Goal: Book appointment/travel/reservation

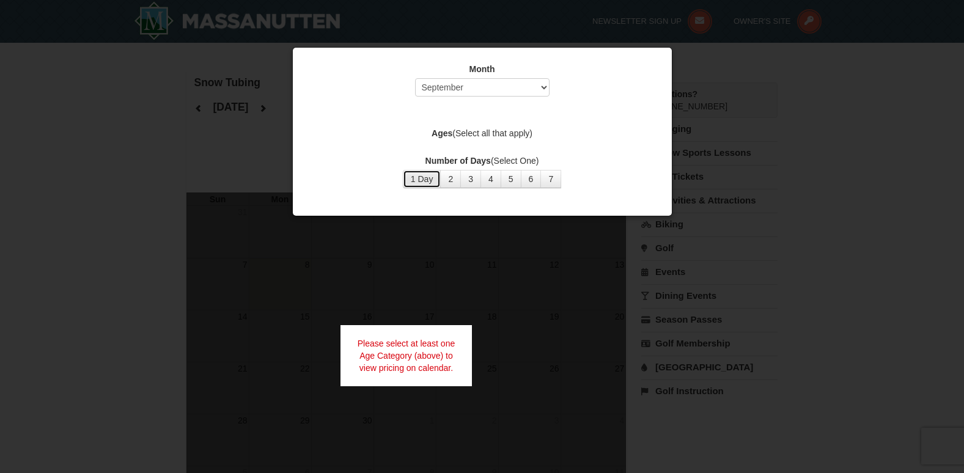
click at [420, 180] on button "1 Day" at bounding box center [422, 179] width 39 height 18
click at [450, 92] on select "Select September October November December January February March April May Jun…" at bounding box center [482, 87] width 135 height 18
select select "12"
click at [415, 78] on select "Select September October November December January February March April May Jun…" at bounding box center [482, 87] width 135 height 18
click at [491, 138] on label "Ages (Select all that apply)" at bounding box center [482, 133] width 349 height 12
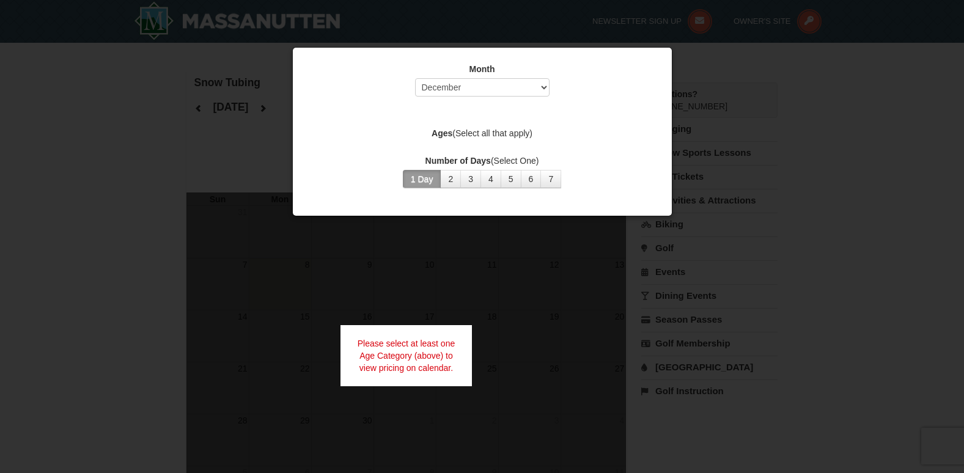
click at [491, 138] on label "Ages (Select all that apply)" at bounding box center [482, 133] width 349 height 12
click at [421, 181] on button "1 Day" at bounding box center [422, 179] width 39 height 18
click at [475, 130] on label "Ages (Select all that apply)" at bounding box center [482, 133] width 349 height 12
click at [451, 135] on strong "Ages" at bounding box center [442, 133] width 21 height 10
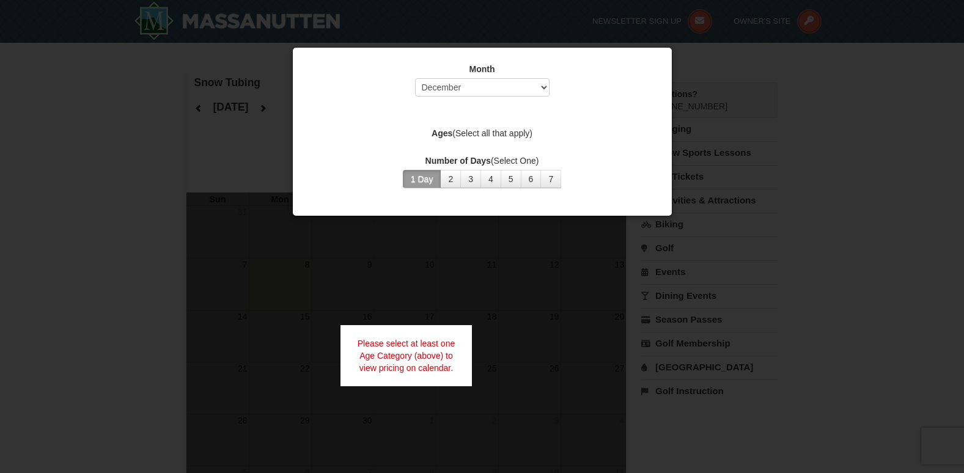
click at [491, 133] on label "Ages (Select all that apply)" at bounding box center [482, 133] width 349 height 12
click at [413, 183] on button "1 Day" at bounding box center [422, 179] width 39 height 18
click at [484, 97] on select "Select September October November December January February March April May Jun…" at bounding box center [482, 87] width 135 height 18
click at [415, 78] on select "Select September October November December January February March April May Jun…" at bounding box center [482, 87] width 135 height 18
click at [470, 135] on label "Ages (Select all that apply)" at bounding box center [482, 133] width 349 height 12
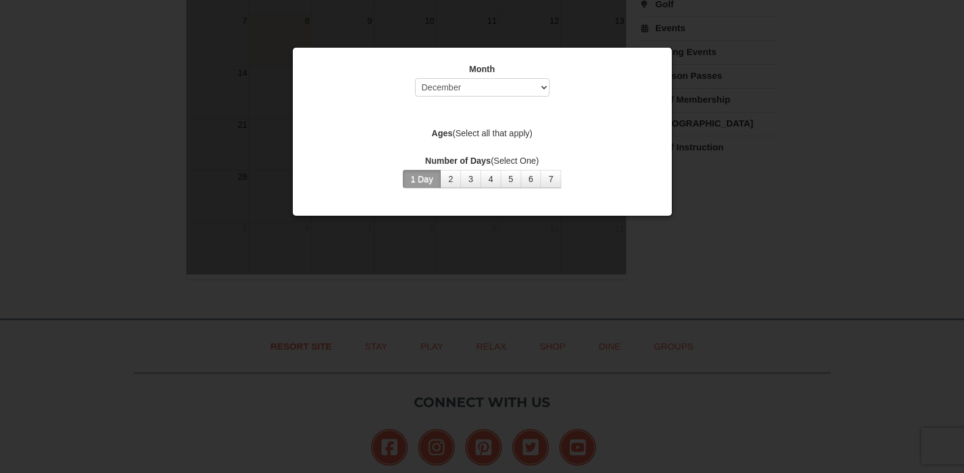
scroll to position [367, 0]
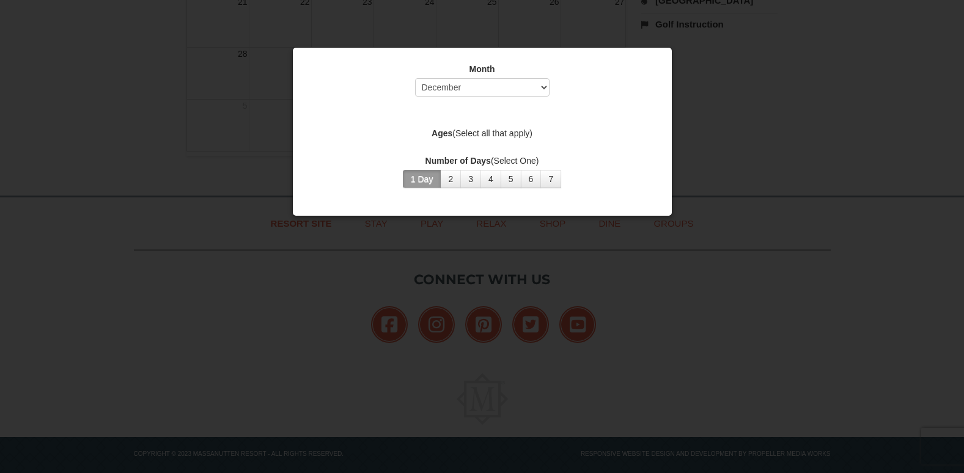
drag, startPoint x: 612, startPoint y: 93, endPoint x: 604, endPoint y: 95, distance: 7.7
click at [610, 95] on div "Month Select September October November December January February March April M…" at bounding box center [482, 83] width 349 height 40
click at [544, 90] on select "Select September October November December January February March April May Jun…" at bounding box center [482, 87] width 135 height 18
click at [415, 78] on select "Select September October November December January February March April May Jun…" at bounding box center [482, 87] width 135 height 18
click at [481, 129] on label "Ages (Select all that apply)" at bounding box center [482, 133] width 349 height 12
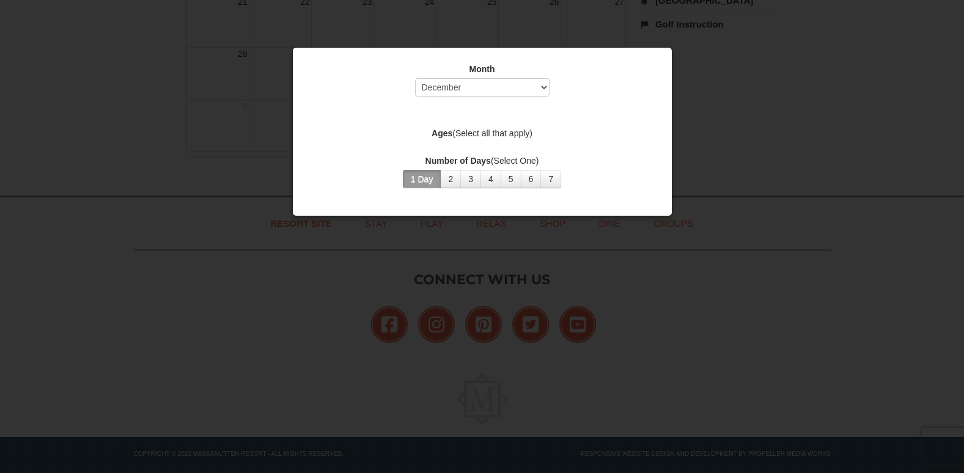
click at [479, 129] on label "Ages (Select all that apply)" at bounding box center [482, 133] width 349 height 12
click at [679, 50] on div at bounding box center [482, 236] width 964 height 473
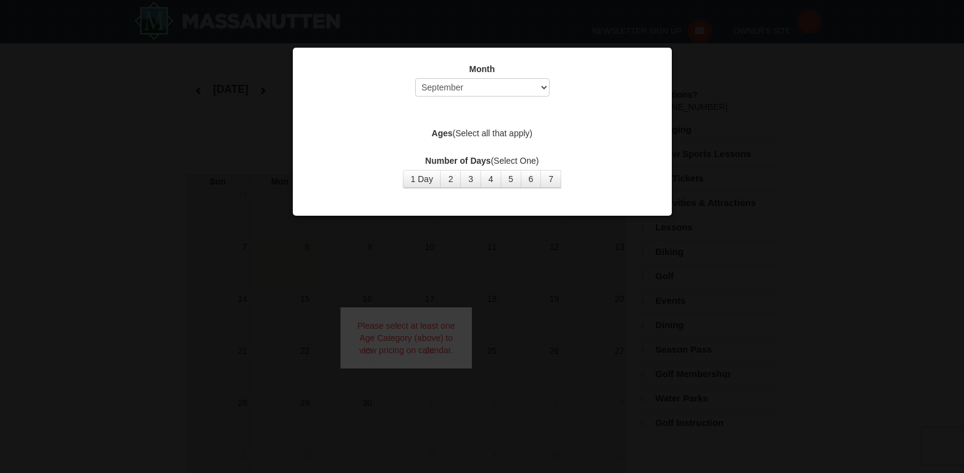
select select "9"
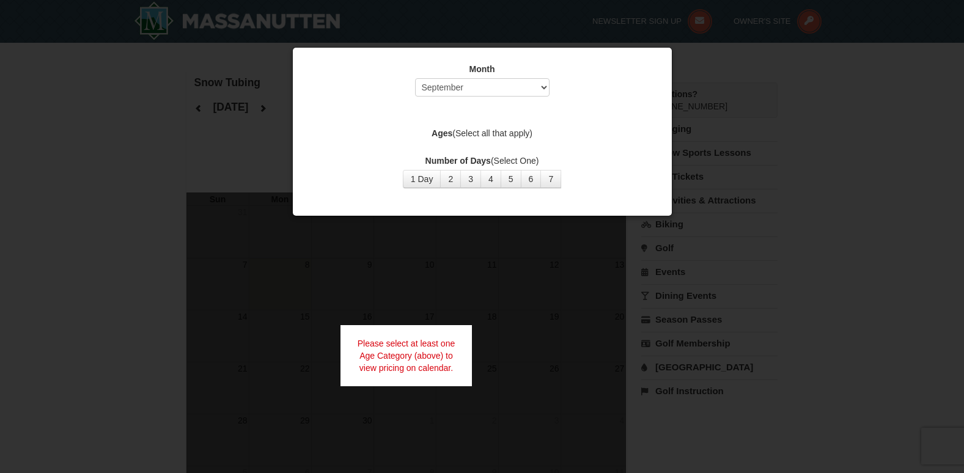
click at [492, 131] on label "Ages (Select all that apply)" at bounding box center [482, 133] width 349 height 12
click at [381, 367] on div "Please select at least one Age Category (above) to view pricing on calendar." at bounding box center [407, 355] width 132 height 61
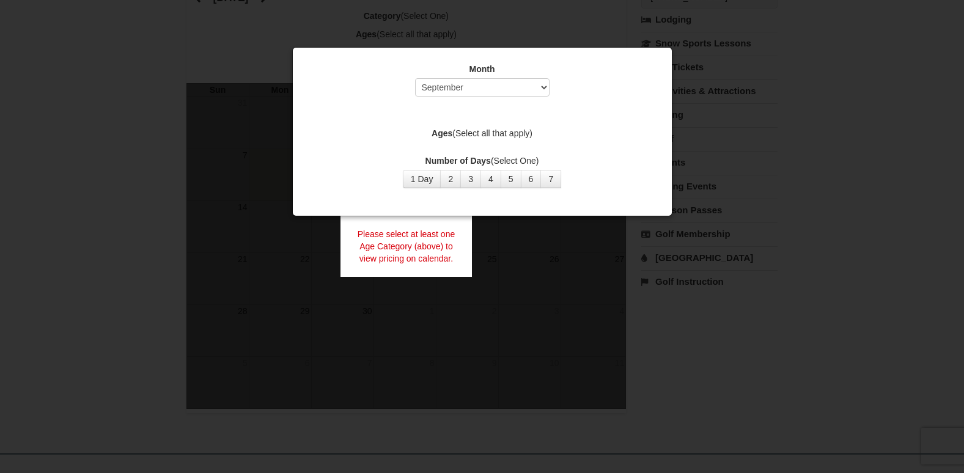
scroll to position [61, 0]
